Goal: Navigation & Orientation: Find specific page/section

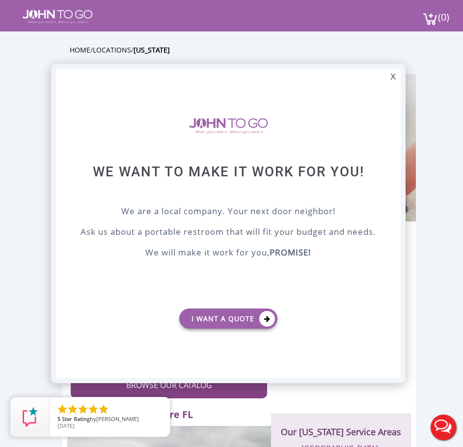
drag, startPoint x: 398, startPoint y: 83, endPoint x: 396, endPoint y: 78, distance: 6.2
click at [398, 83] on div "X" at bounding box center [392, 77] width 15 height 17
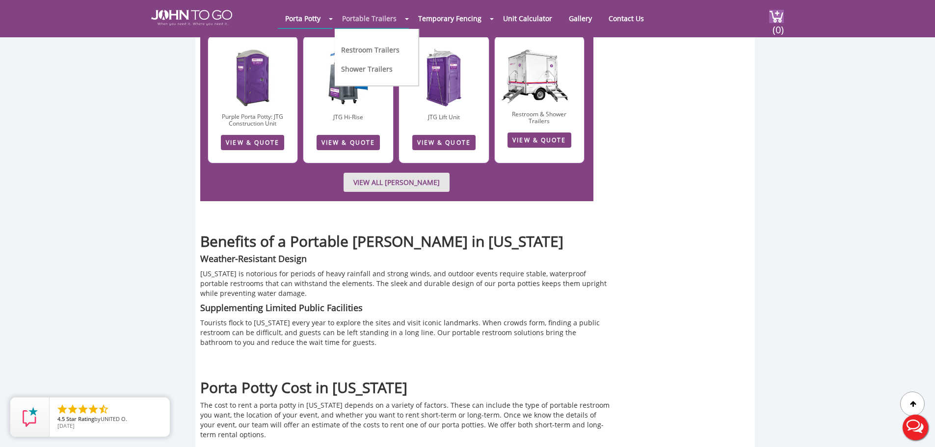
scroll to position [1424, 0]
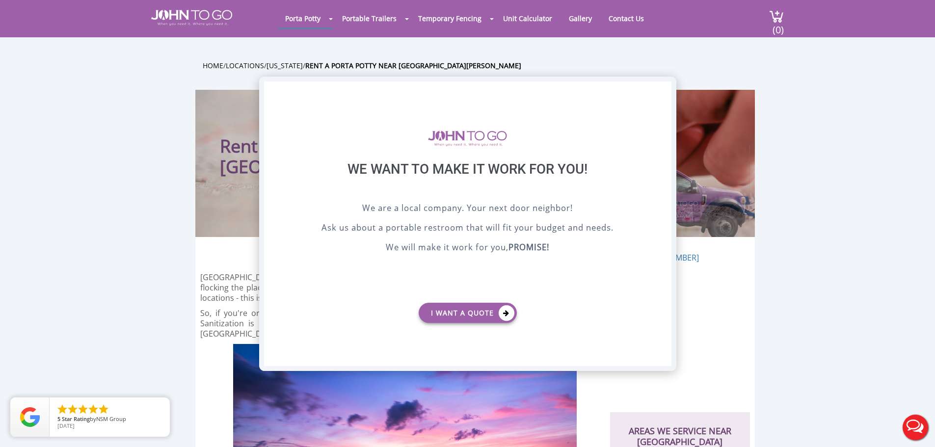
click at [663, 89] on div "X" at bounding box center [663, 90] width 15 height 17
